Goal: Find specific page/section: Find specific page/section

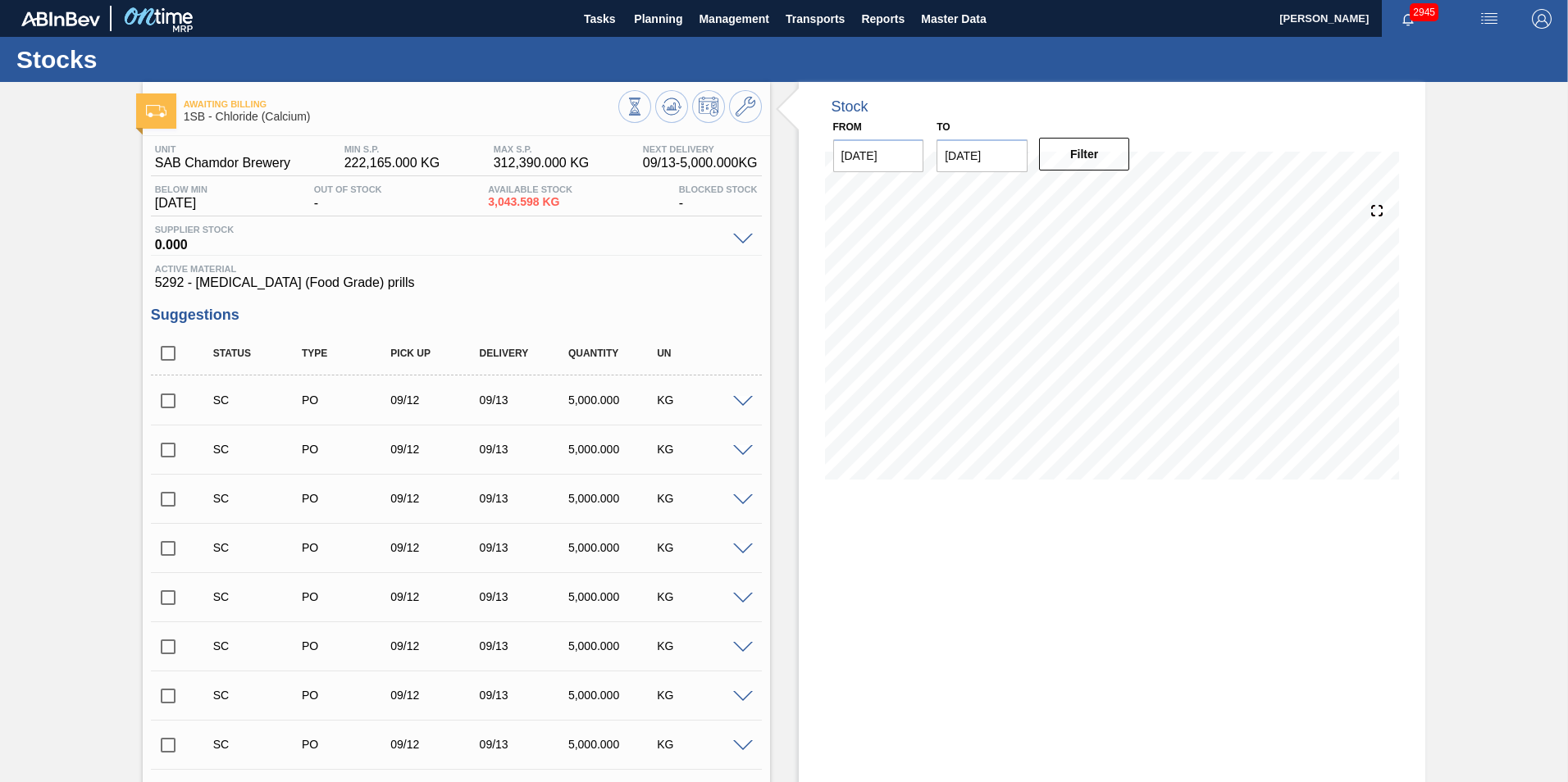
scroll to position [2877, 0]
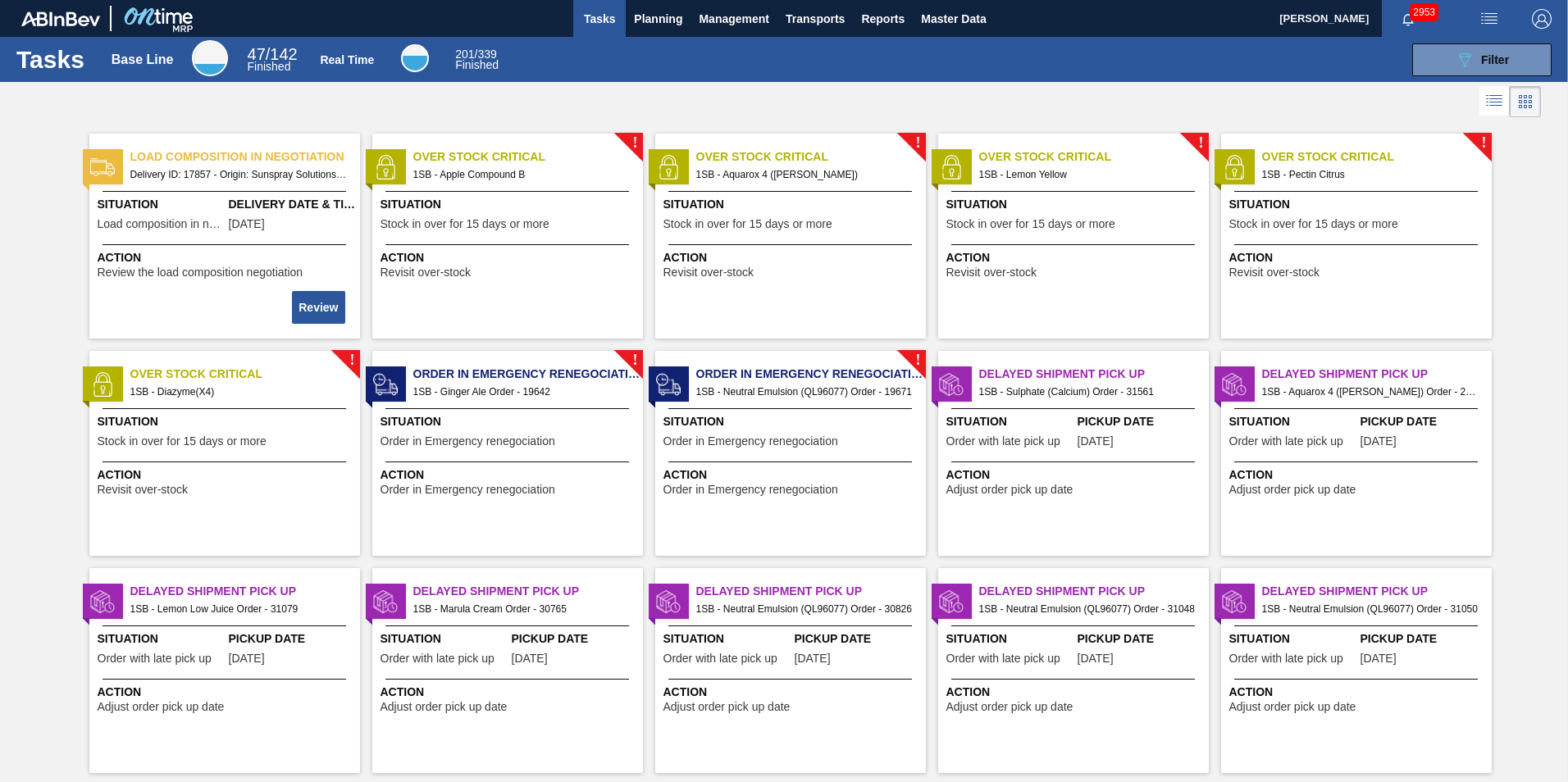
click at [598, 12] on span "Tasks" at bounding box center [599, 19] width 36 height 19
click at [637, 21] on span "Planning" at bounding box center [657, 19] width 49 height 19
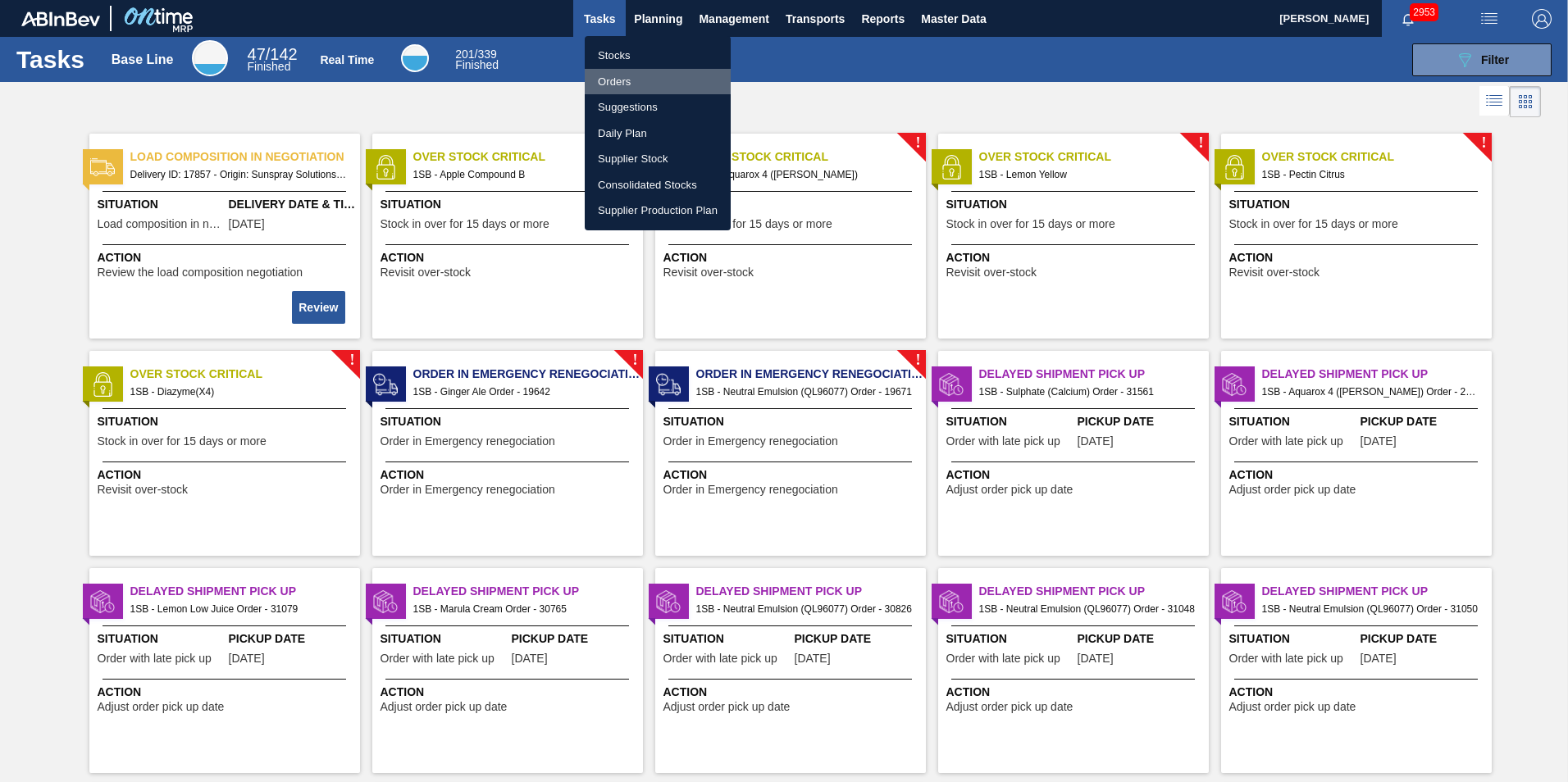
click at [625, 77] on li "Orders" at bounding box center [657, 82] width 146 height 27
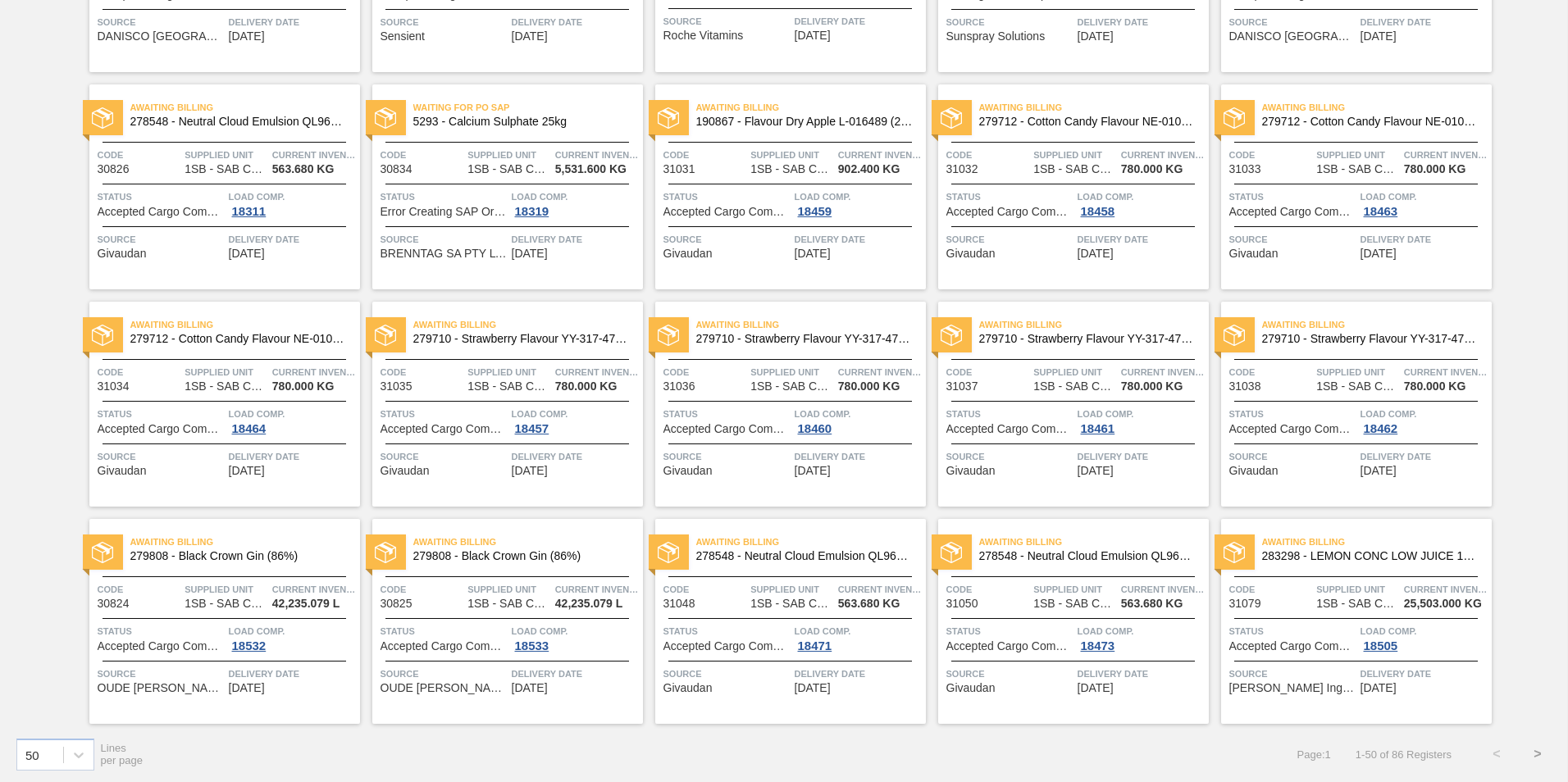
scroll to position [1573, 0]
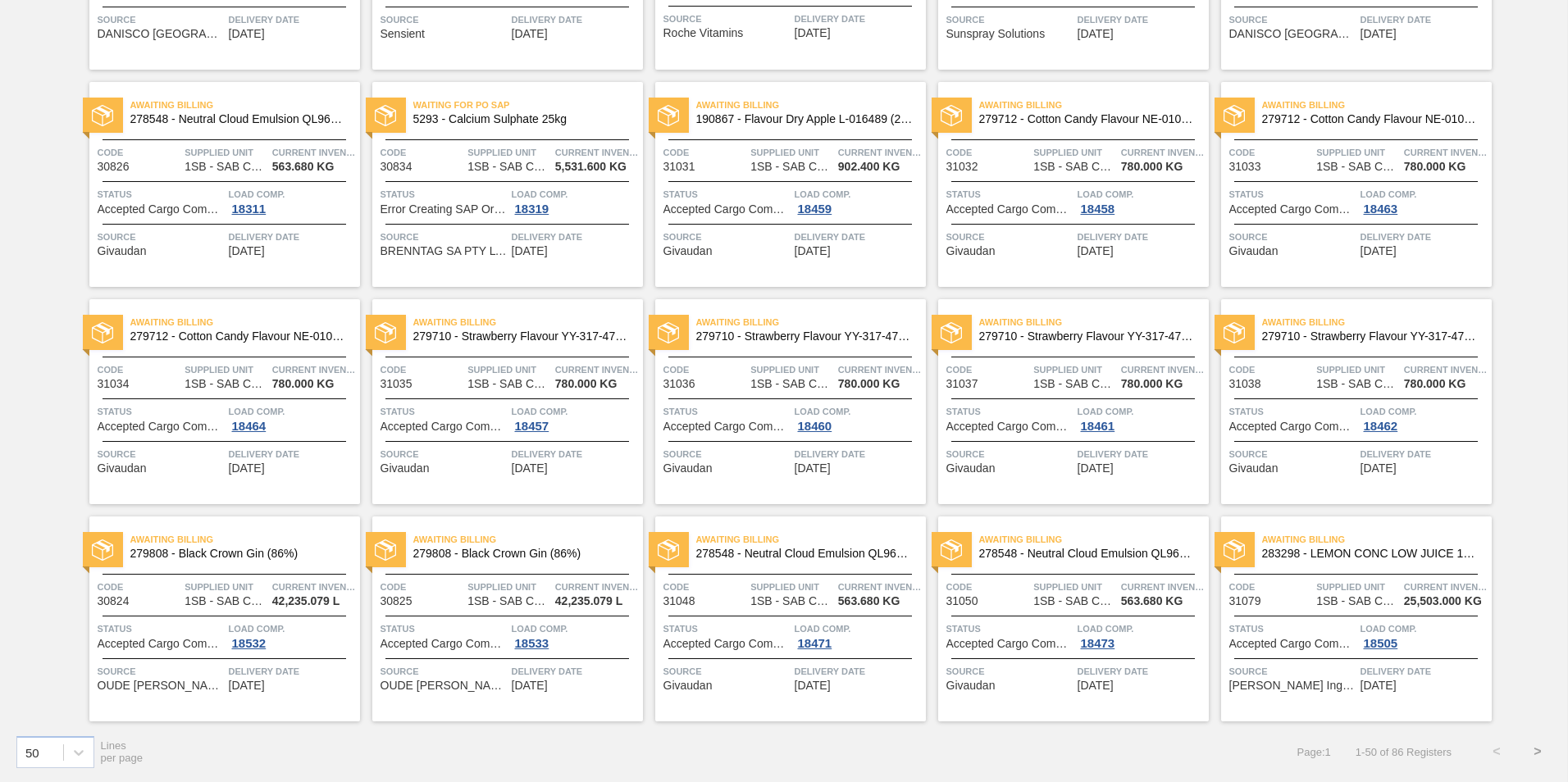
click at [1533, 753] on button ">" at bounding box center [1538, 752] width 41 height 41
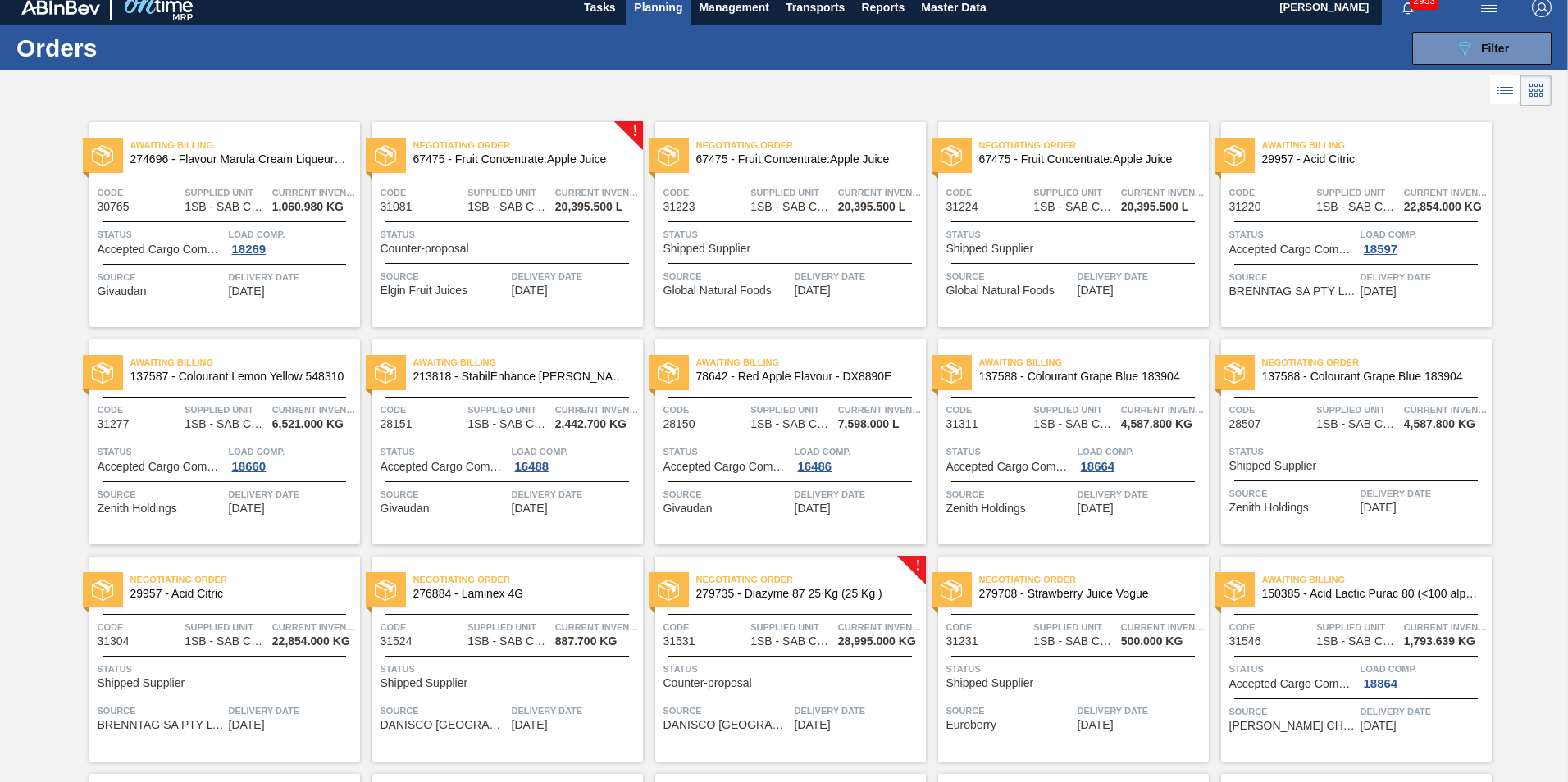
scroll to position [0, 0]
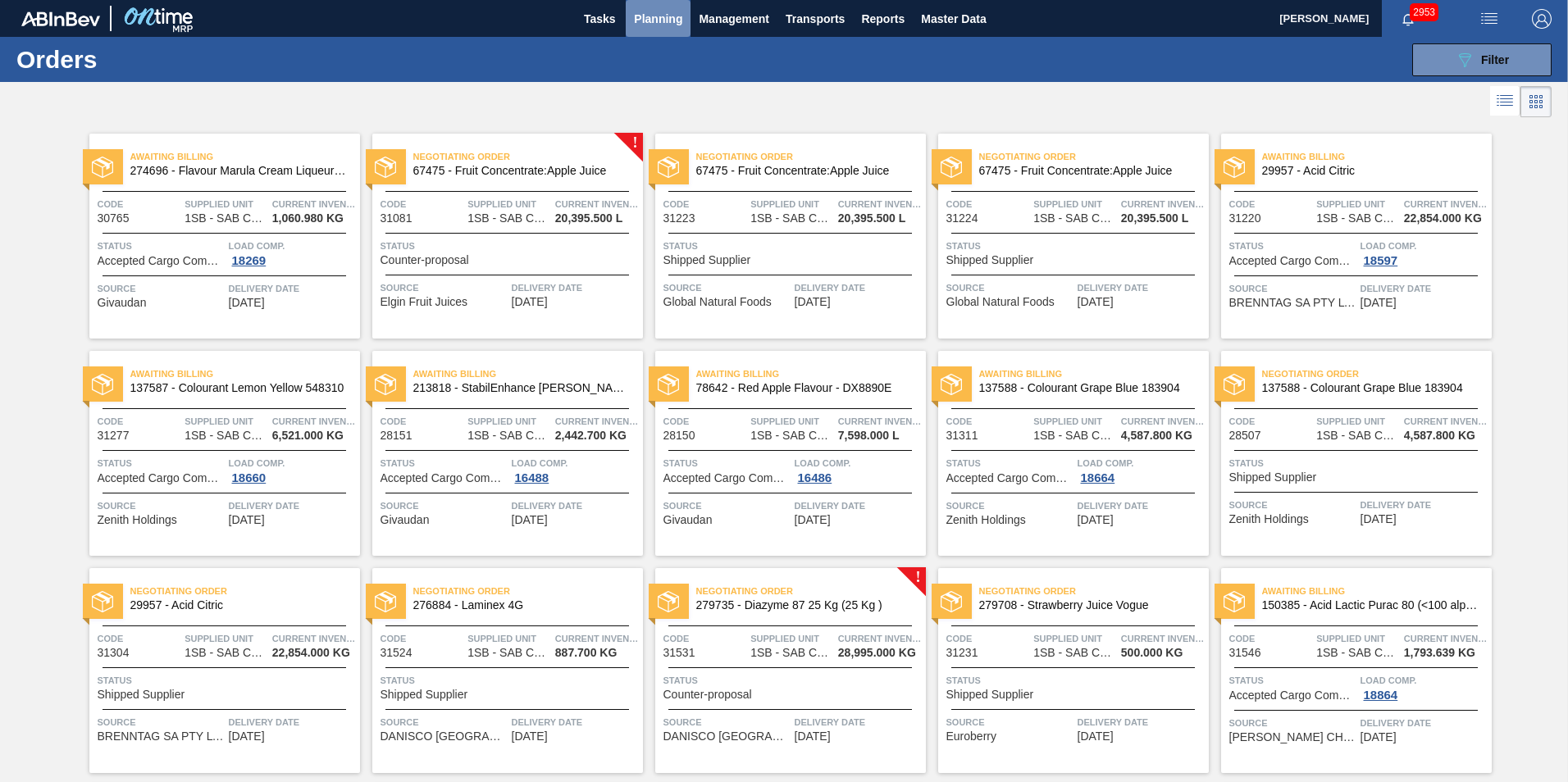
click at [634, 15] on span "Planning" at bounding box center [657, 19] width 49 height 19
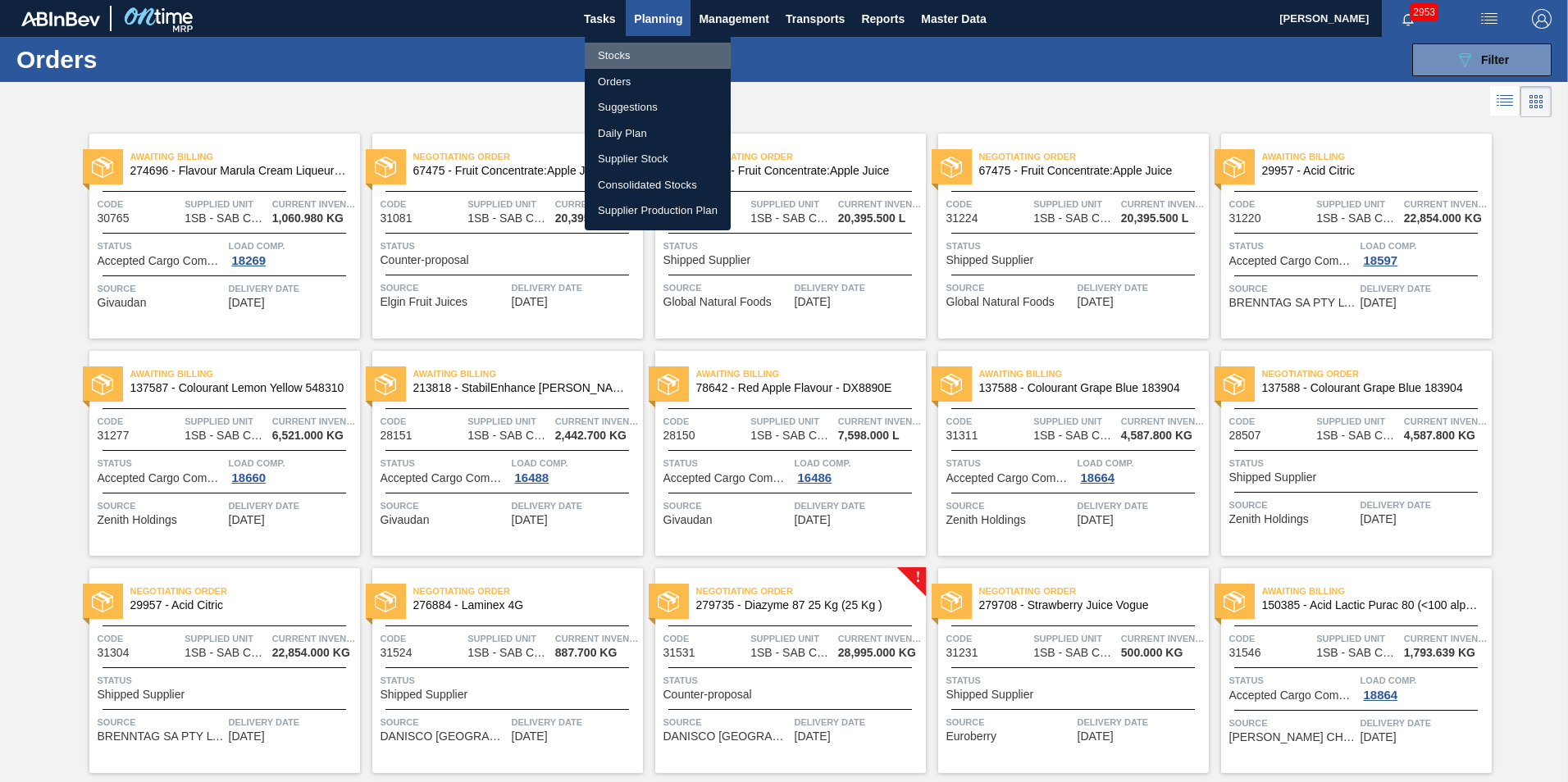
click at [604, 47] on li "Stocks" at bounding box center [657, 56] width 146 height 27
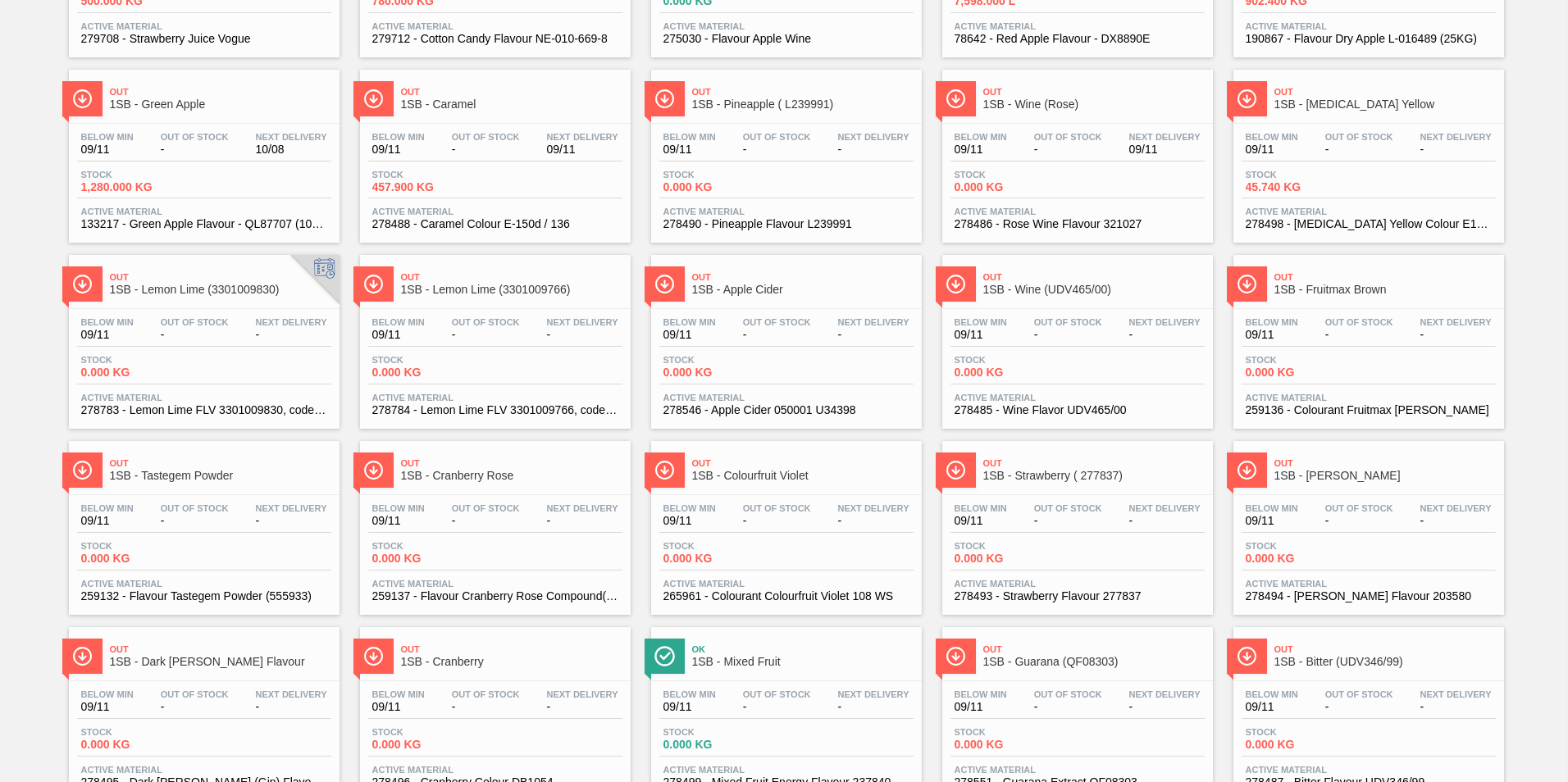
scroll to position [1240, 0]
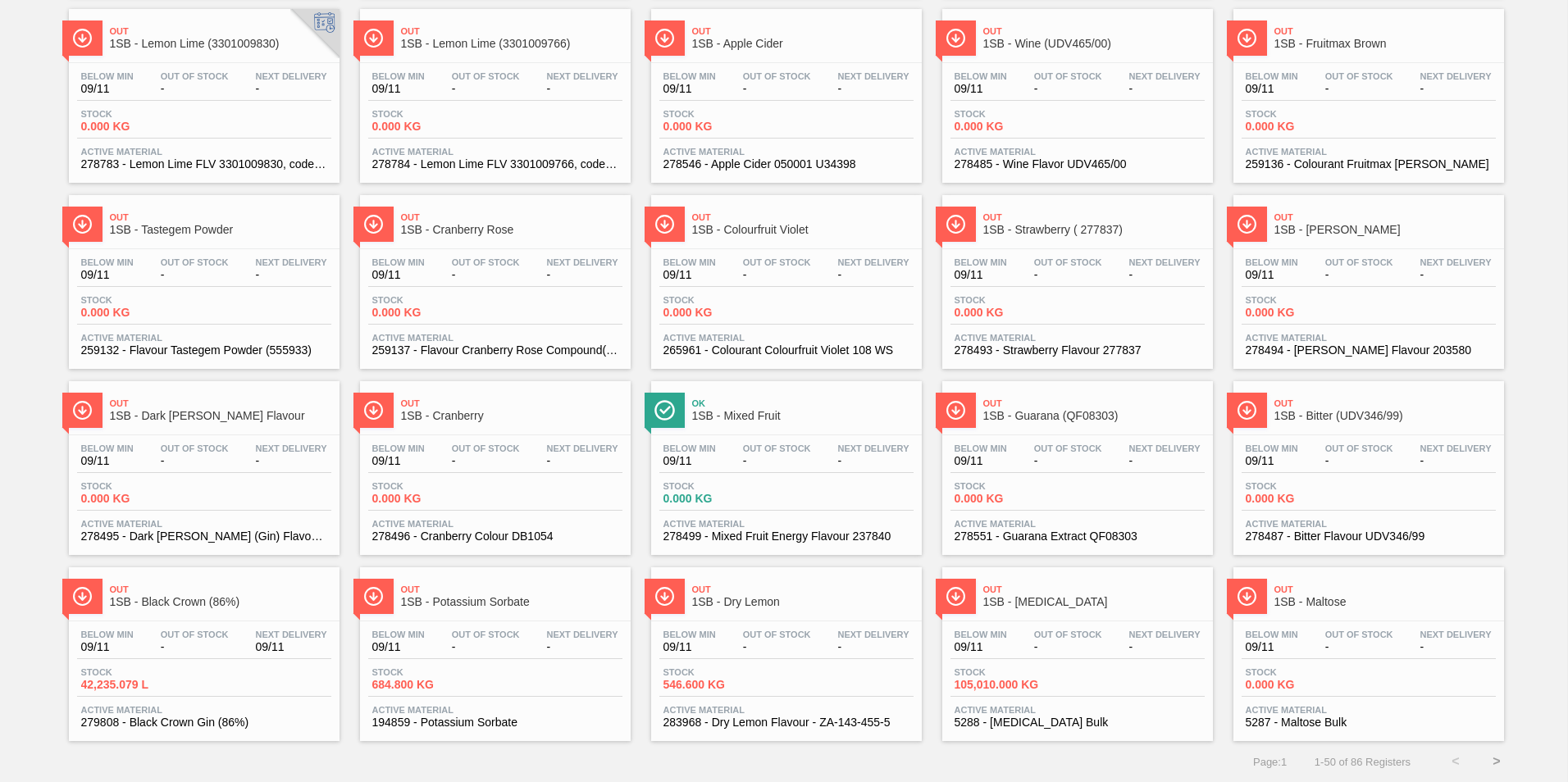
click at [1494, 762] on button ">" at bounding box center [1496, 762] width 41 height 41
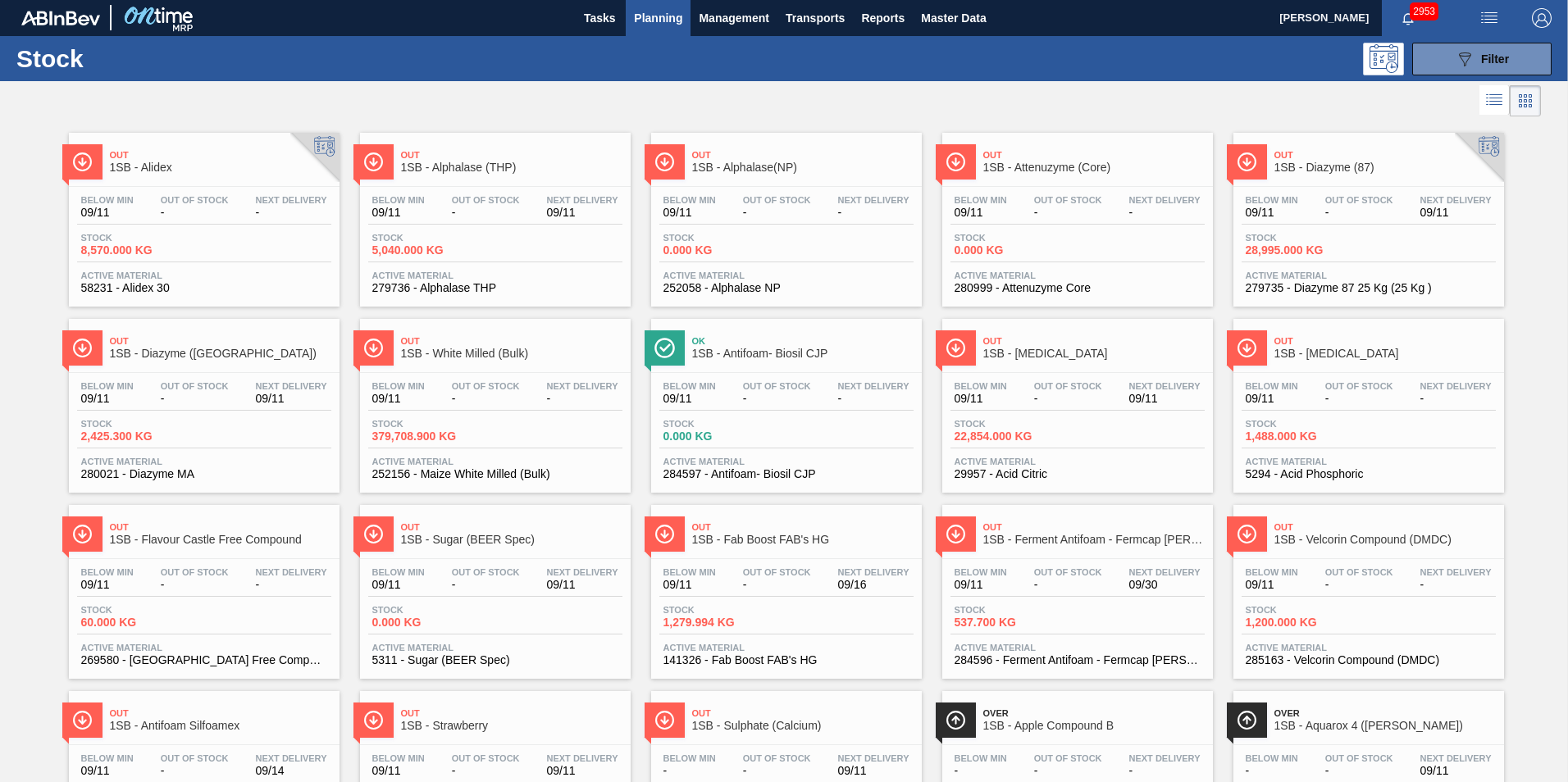
scroll to position [0, 0]
